Goal: Task Accomplishment & Management: Complete application form

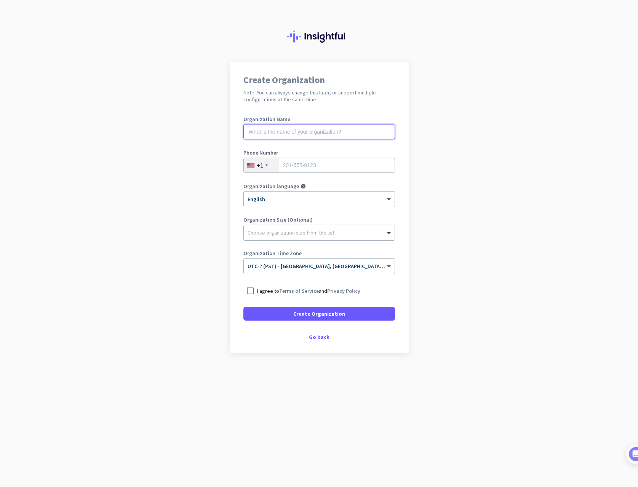
click at [284, 130] on input "text" at bounding box center [320, 131] width 152 height 15
type input "Mercor"
click at [461, 145] on app-onboarding-organization "Create Organization Note: You can always change this later, or support multiple…" at bounding box center [319, 227] width 638 height 330
click at [336, 163] on input "tel" at bounding box center [320, 165] width 152 height 15
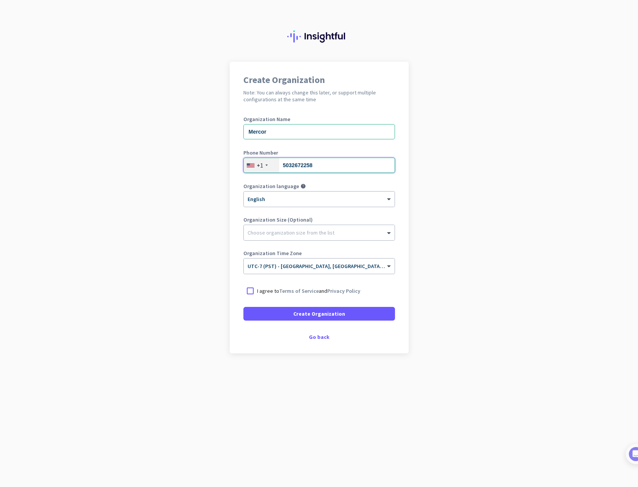
type input "5032672258"
click at [434, 231] on app-onboarding-organization "Create Organization Note: You can always change this later, or support multiple…" at bounding box center [319, 227] width 638 height 330
click at [386, 232] on span at bounding box center [390, 233] width 10 height 8
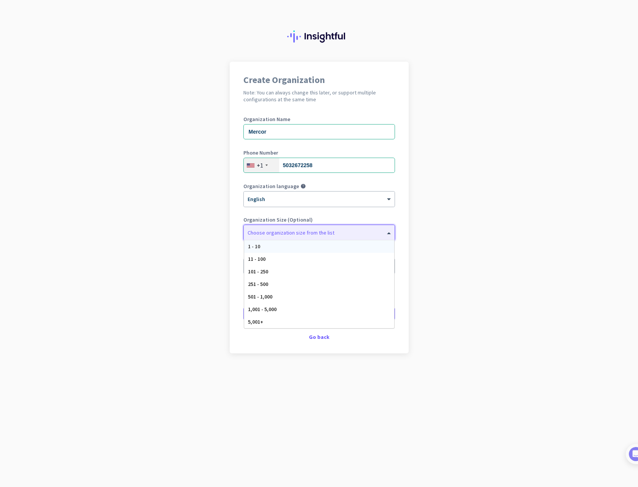
click at [383, 247] on div "1 - 10" at bounding box center [319, 246] width 150 height 13
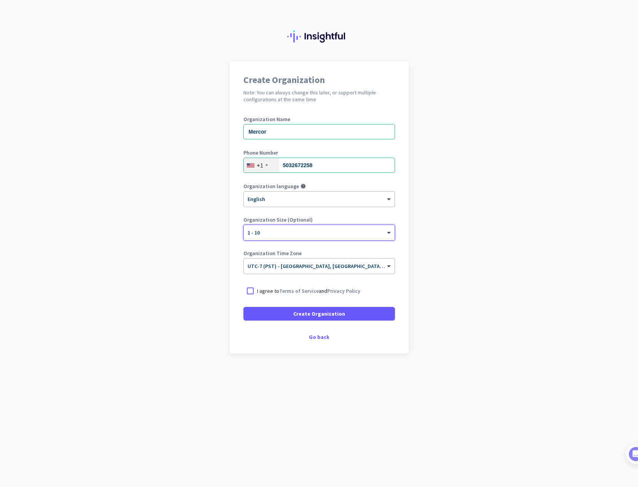
click at [426, 239] on app-onboarding-organization "Create Organization Note: You can always change this later, or support multiple…" at bounding box center [319, 227] width 638 height 330
click at [257, 128] on input "Mercor" at bounding box center [320, 131] width 152 height 15
type input "[PERSON_NAME] LLC"
click at [412, 297] on app-onboarding-organization "Create Organization Note: You can always change this later, or support multiple…" at bounding box center [319, 227] width 638 height 330
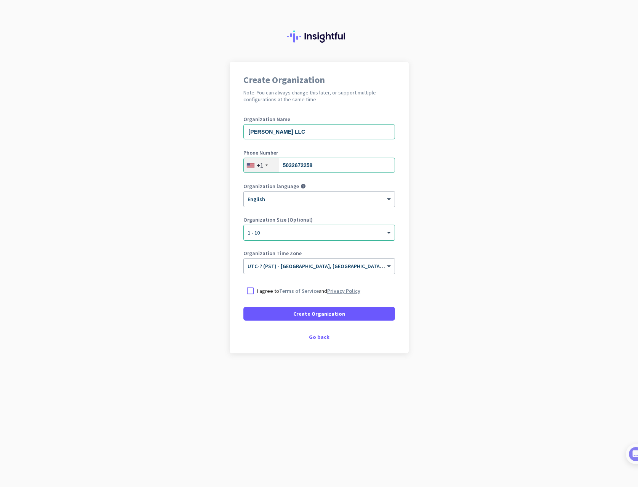
click at [349, 291] on link "Privacy Policy" at bounding box center [343, 291] width 33 height 7
click at [248, 289] on div at bounding box center [251, 291] width 14 height 14
click at [322, 315] on span "Create Organization" at bounding box center [319, 314] width 52 height 8
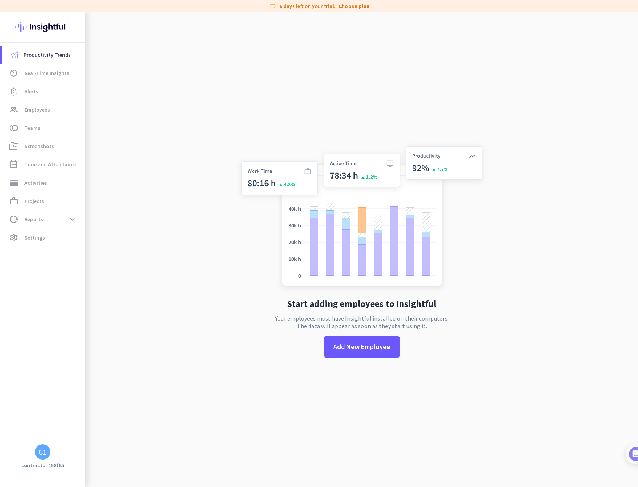
click at [41, 459] on div "C1" at bounding box center [42, 452] width 15 height 15
click at [41, 288] on div at bounding box center [319, 243] width 638 height 487
